Goal: Task Accomplishment & Management: Manage account settings

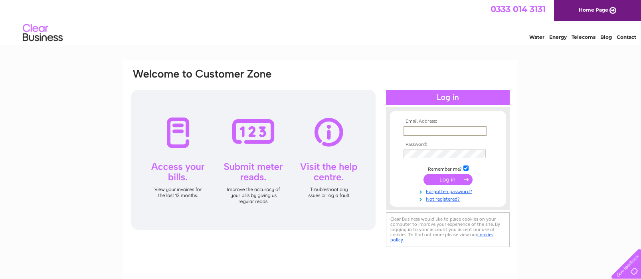
click at [424, 128] on input "text" at bounding box center [444, 131] width 83 height 10
type input "accounts@piratestudios.co.uk"
click at [449, 179] on input "submit" at bounding box center [447, 178] width 49 height 11
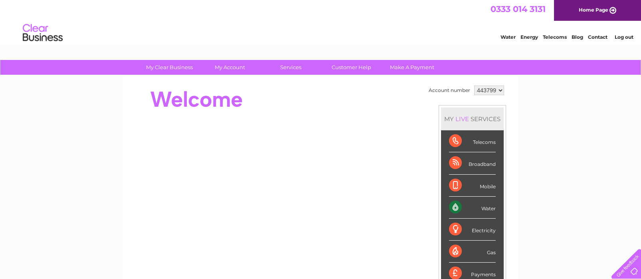
click at [495, 90] on select "443799" at bounding box center [489, 90] width 30 height 10
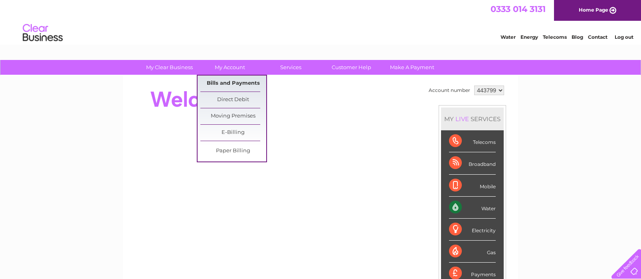
click at [229, 80] on link "Bills and Payments" at bounding box center [233, 83] width 66 height 16
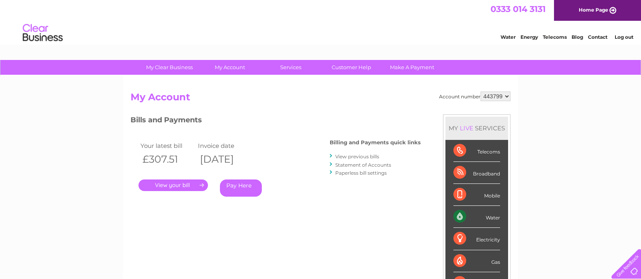
click at [176, 186] on link "." at bounding box center [172, 185] width 69 height 12
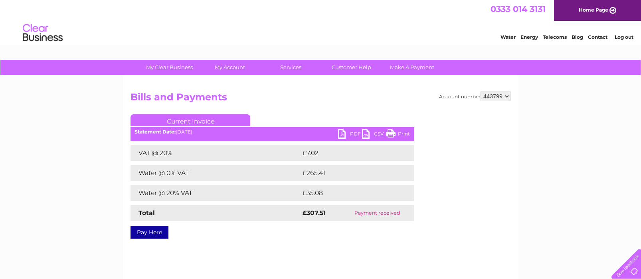
click at [346, 132] on link "PDF" at bounding box center [350, 135] width 24 height 12
